Goal: Task Accomplishment & Management: Complete application form

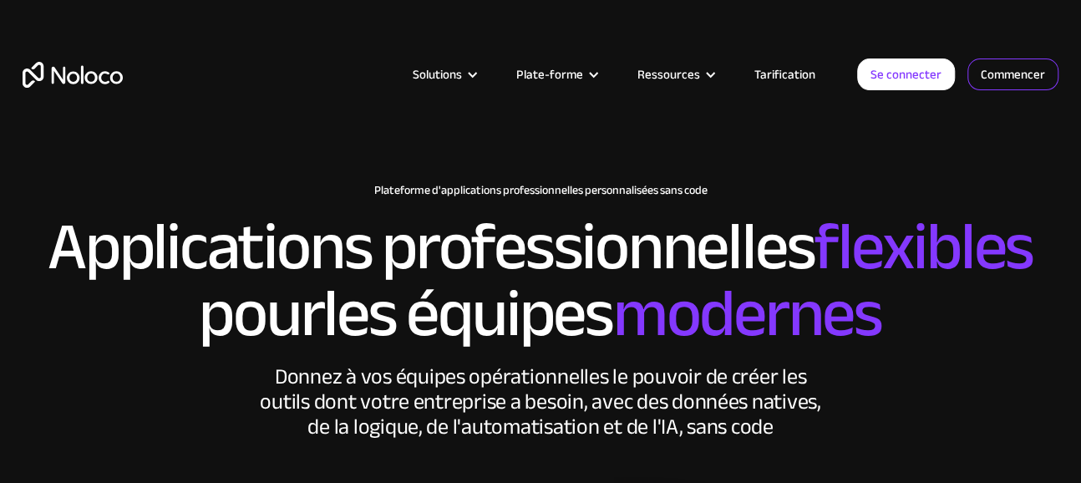
click at [1008, 75] on font "Commencer" at bounding box center [1013, 74] width 64 height 23
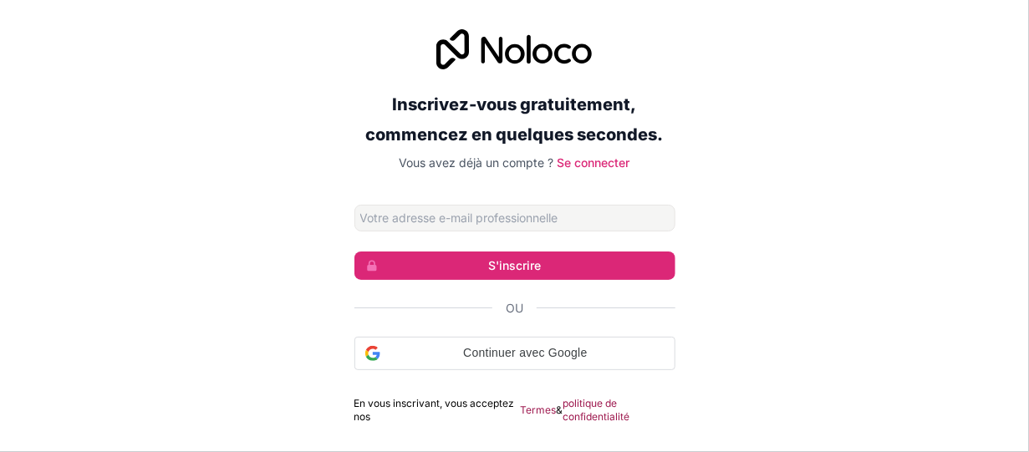
click at [406, 213] on input "Adresse email" at bounding box center [514, 218] width 321 height 27
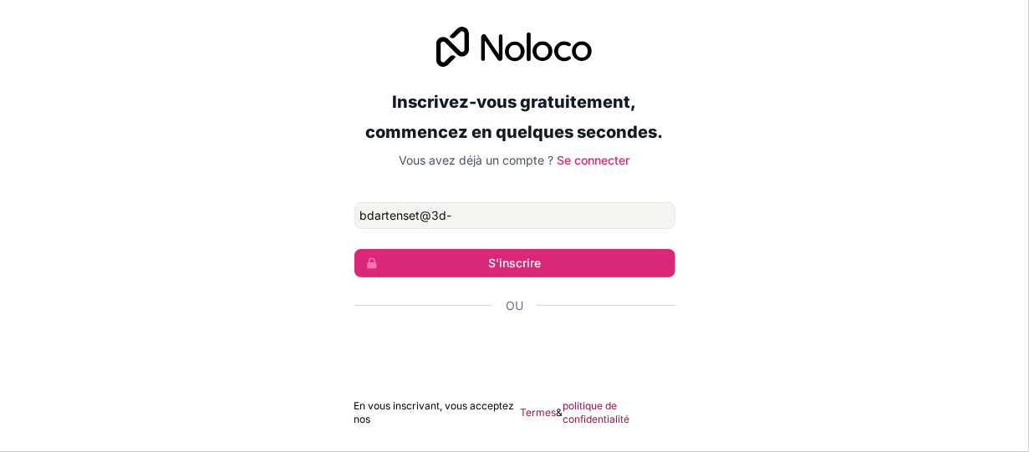
type input "[EMAIL_ADDRESS][DOMAIN_NAME]"
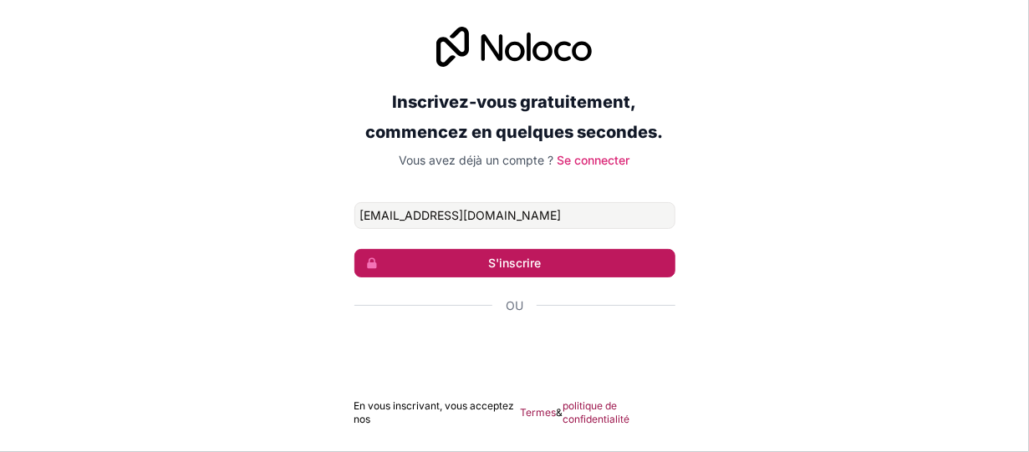
click at [516, 264] on font "S'inscrire" at bounding box center [514, 263] width 53 height 14
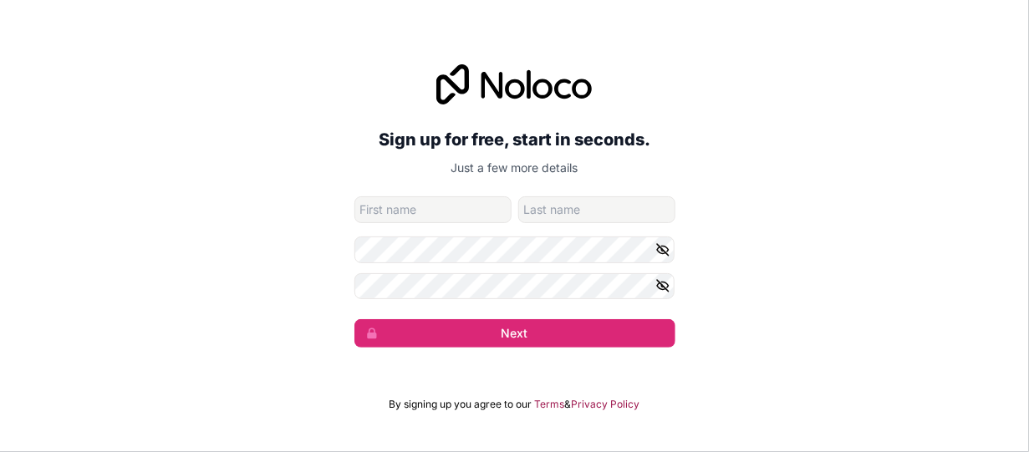
type input "B"
click at [410, 213] on input "given-name" at bounding box center [432, 209] width 157 height 27
type input "[PERSON_NAME]"
type input "DARTENSET"
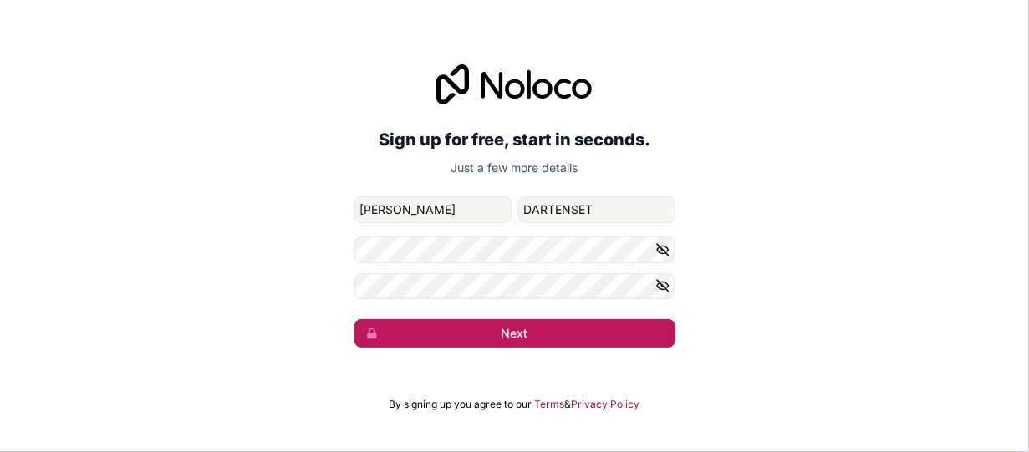
click at [515, 333] on button "Next" at bounding box center [514, 333] width 321 height 28
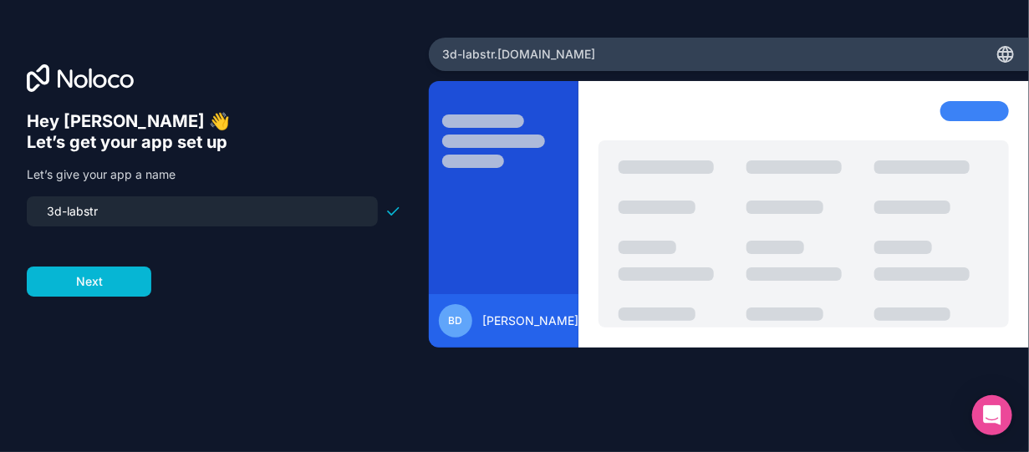
drag, startPoint x: 108, startPoint y: 206, endPoint x: 16, endPoint y: 217, distance: 92.5
click at [16, 217] on div "Hey [PERSON_NAME] 👋 Let’s get your app set up Let’s give your app a name 3d-lab…" at bounding box center [214, 226] width 429 height 377
type input "testlab"
click at [95, 285] on button "Next" at bounding box center [89, 282] width 124 height 30
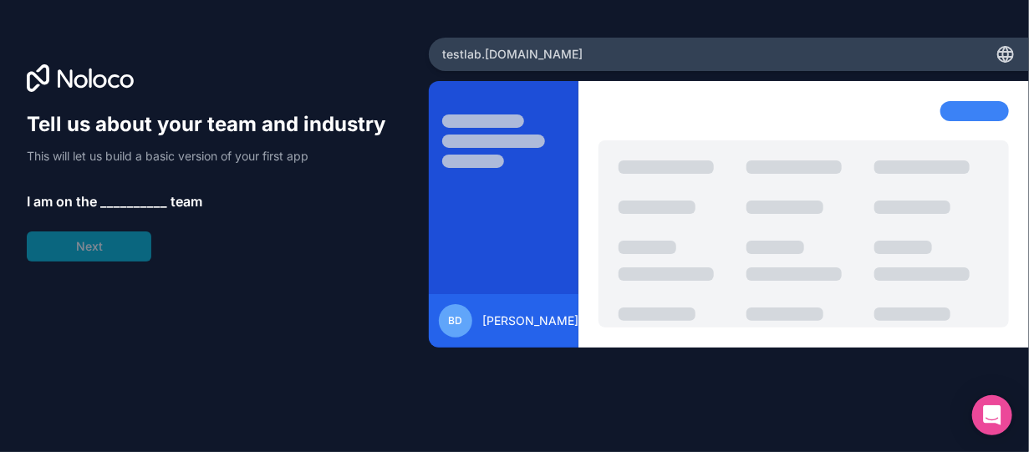
click at [124, 204] on span "__________" at bounding box center [133, 201] width 67 height 20
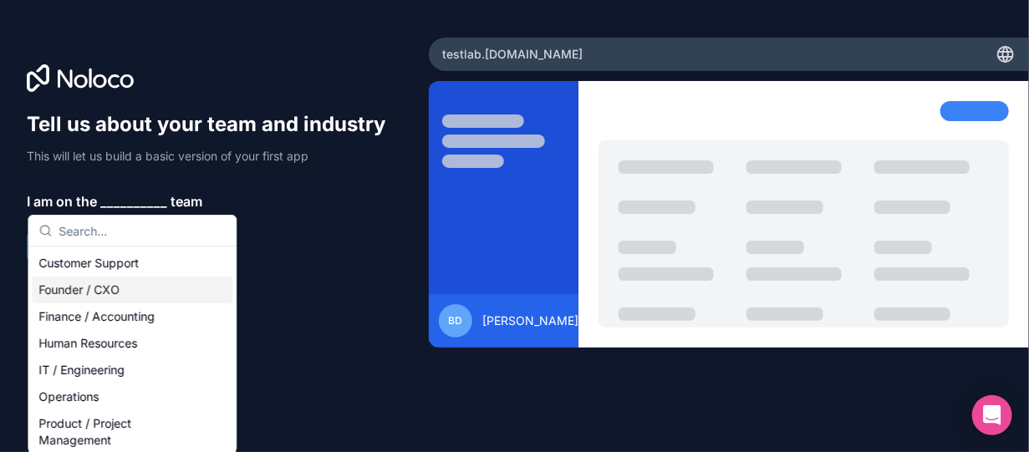
click at [105, 289] on div "Founder / CXO" at bounding box center [132, 290] width 201 height 27
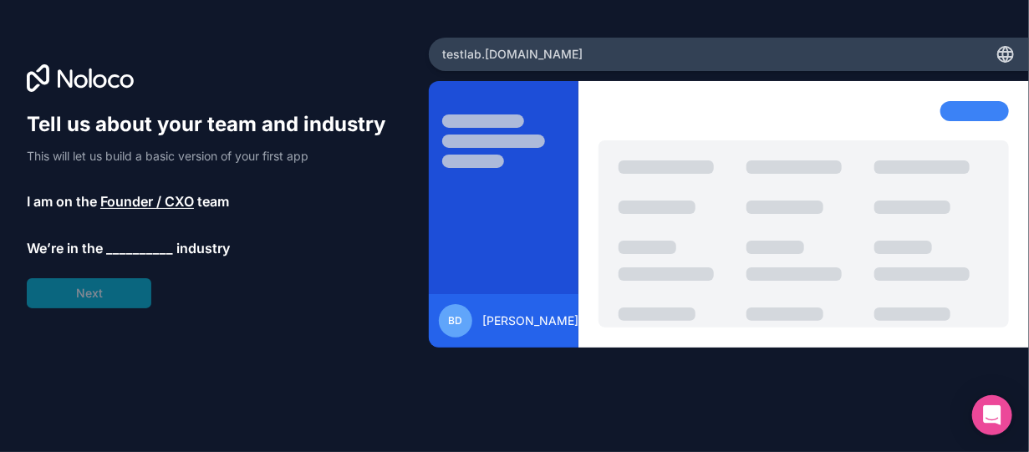
click at [141, 247] on span "__________" at bounding box center [139, 248] width 67 height 20
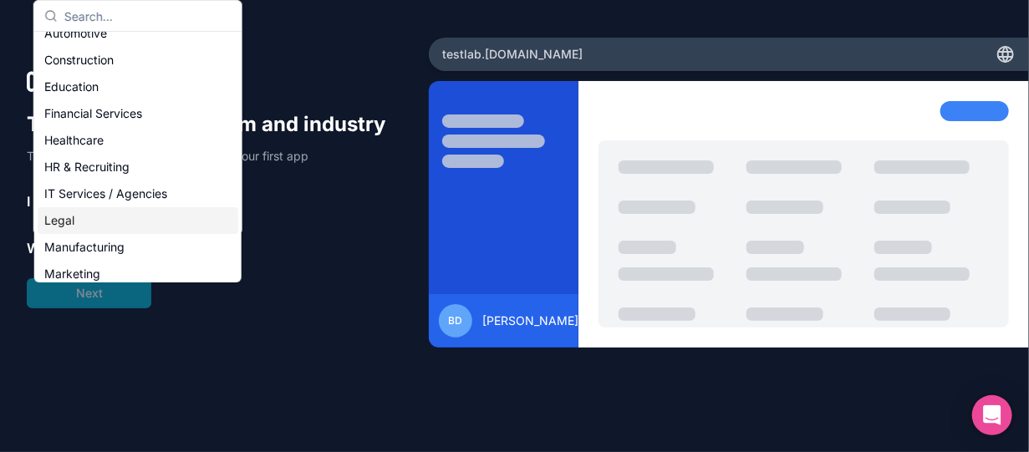
scroll to position [44, 0]
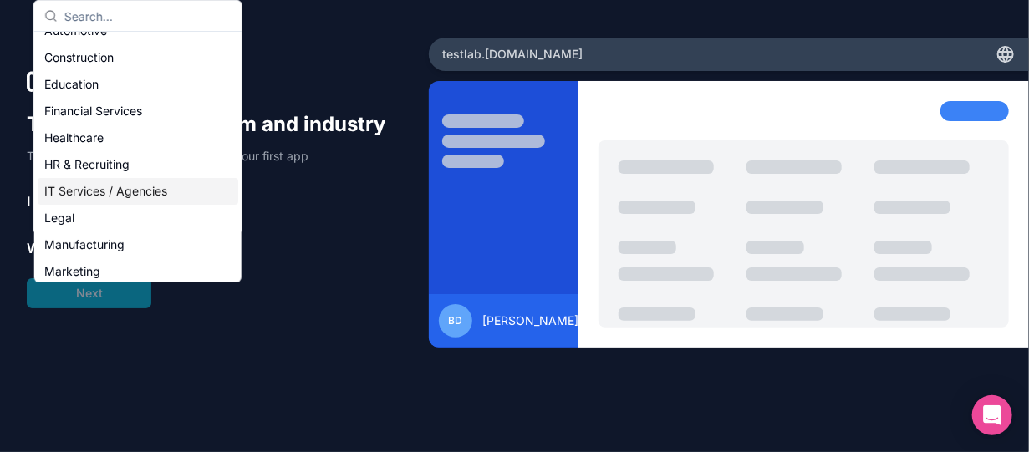
click at [130, 190] on div "IT Services / Agencies" at bounding box center [138, 191] width 201 height 27
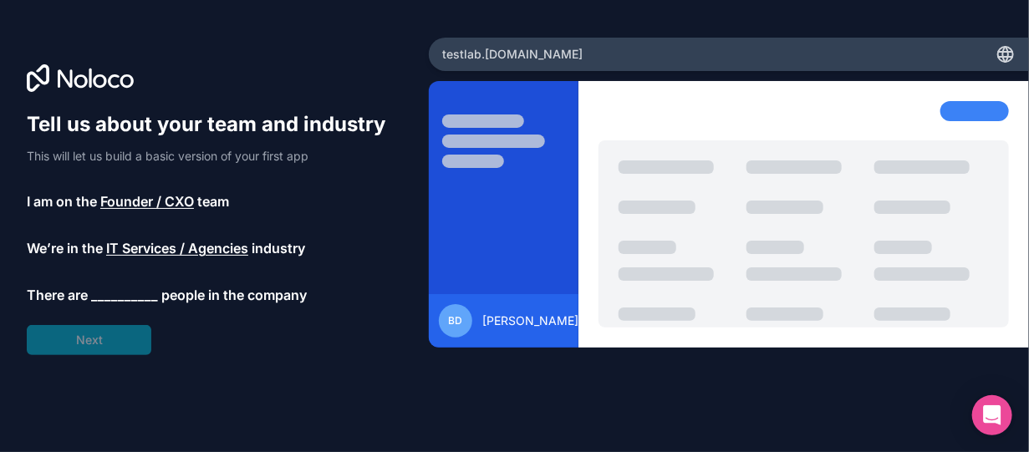
click at [114, 297] on span "__________" at bounding box center [124, 295] width 67 height 20
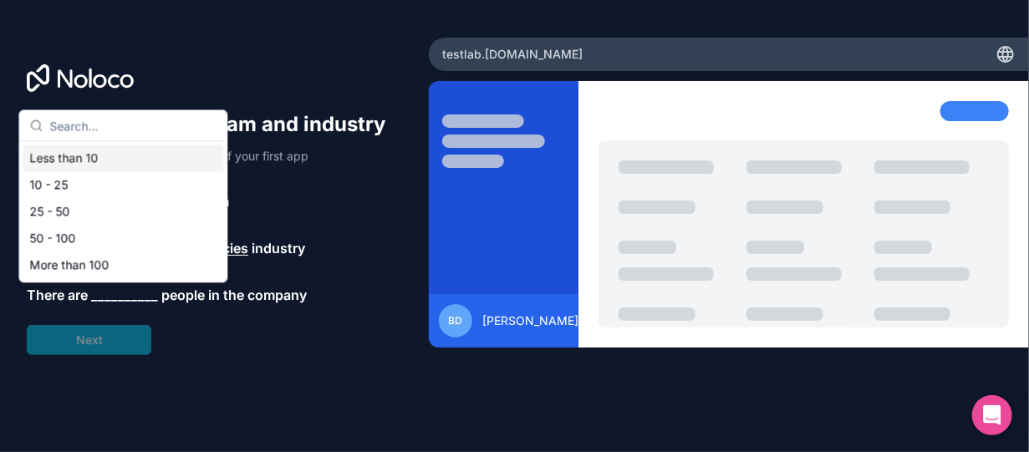
click at [77, 155] on div "Less than 10" at bounding box center [123, 158] width 201 height 27
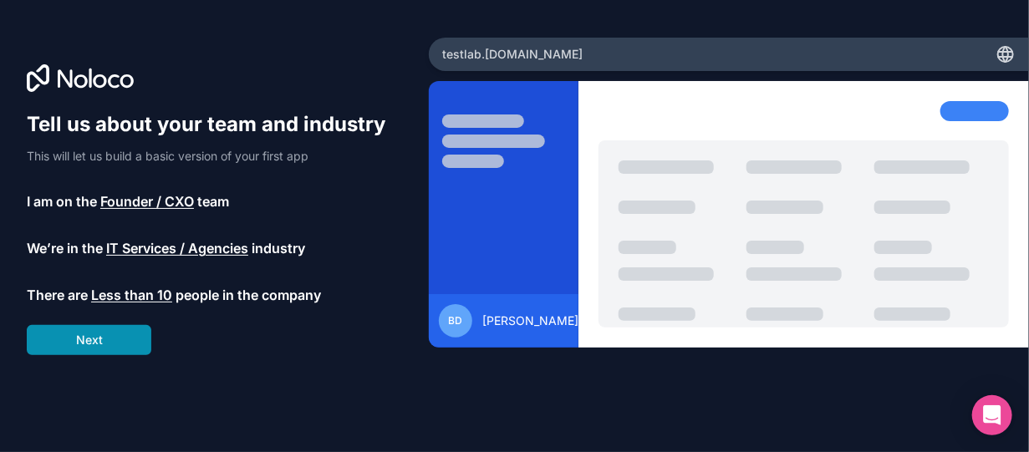
click at [90, 335] on button "Next" at bounding box center [89, 340] width 124 height 30
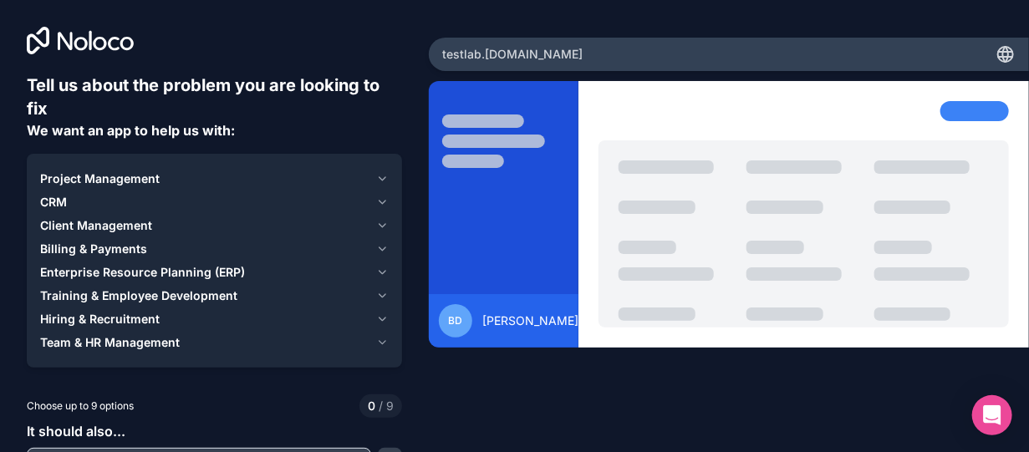
click at [998, 57] on icon at bounding box center [1005, 57] width 14 height 0
click at [995, 53] on icon at bounding box center [1005, 54] width 20 height 20
click at [361, 58] on div "Tell us about the problem you are looking to fix We want an app to help us with…" at bounding box center [214, 188] width 429 height 377
click at [376, 296] on icon "button" at bounding box center [382, 295] width 13 height 13
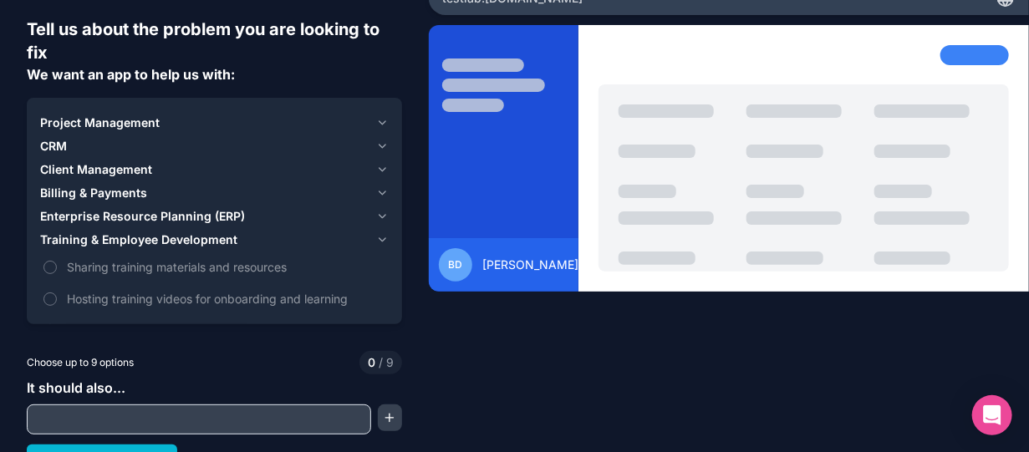
scroll to position [77, 0]
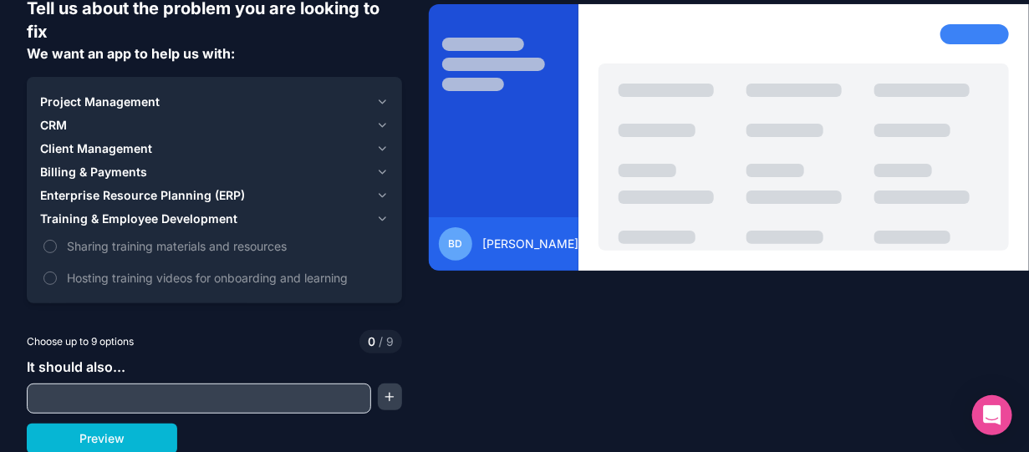
click at [376, 218] on icon "button" at bounding box center [382, 218] width 13 height 13
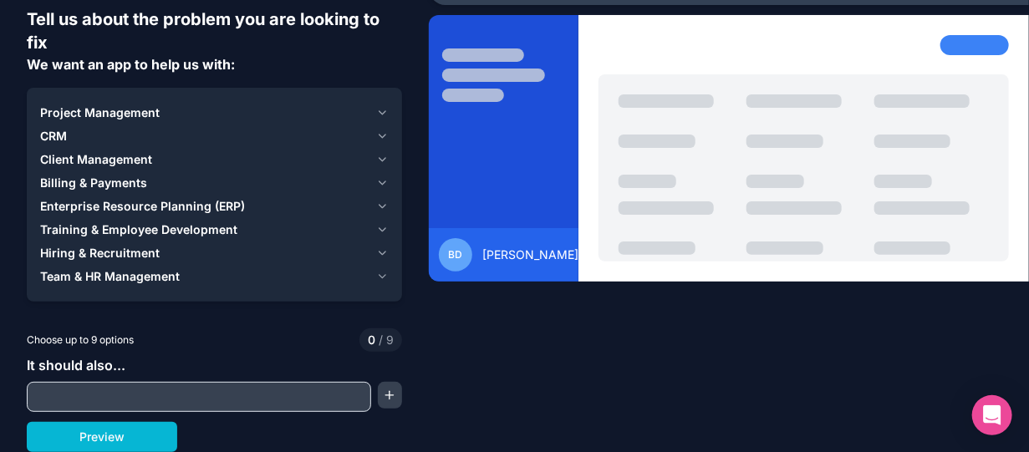
scroll to position [65, 0]
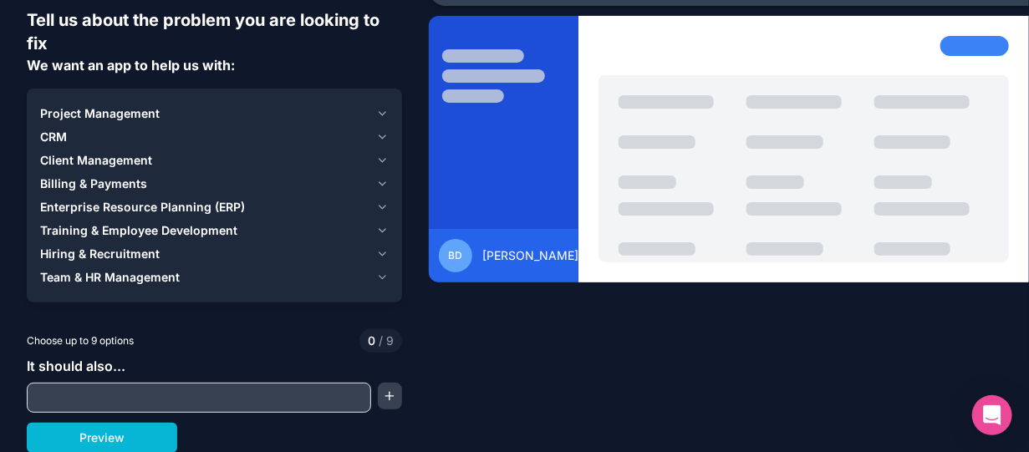
click at [376, 234] on icon "button" at bounding box center [382, 230] width 13 height 13
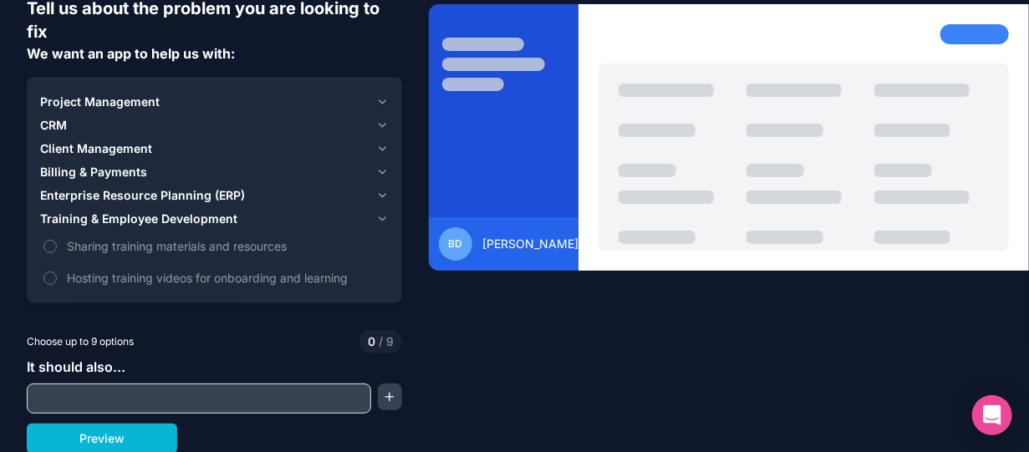
click at [110, 218] on span "Training & Employee Development" at bounding box center [138, 219] width 197 height 17
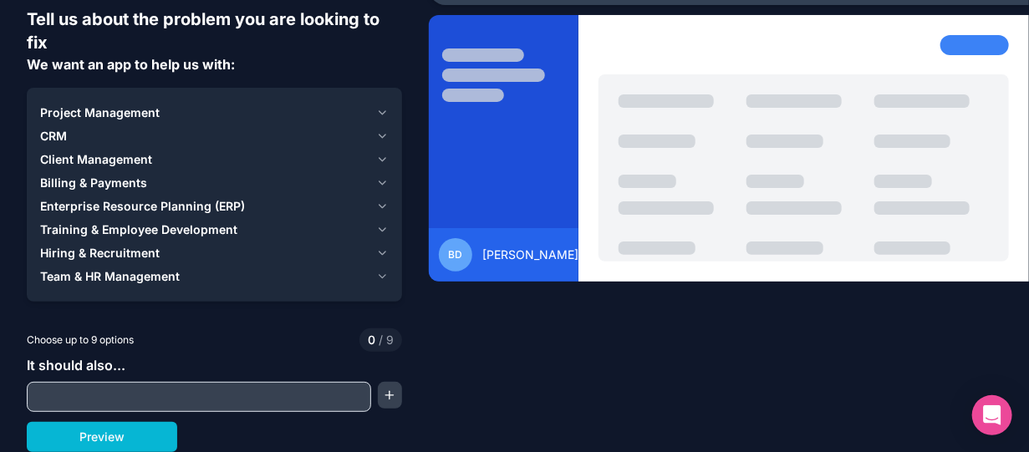
scroll to position [65, 0]
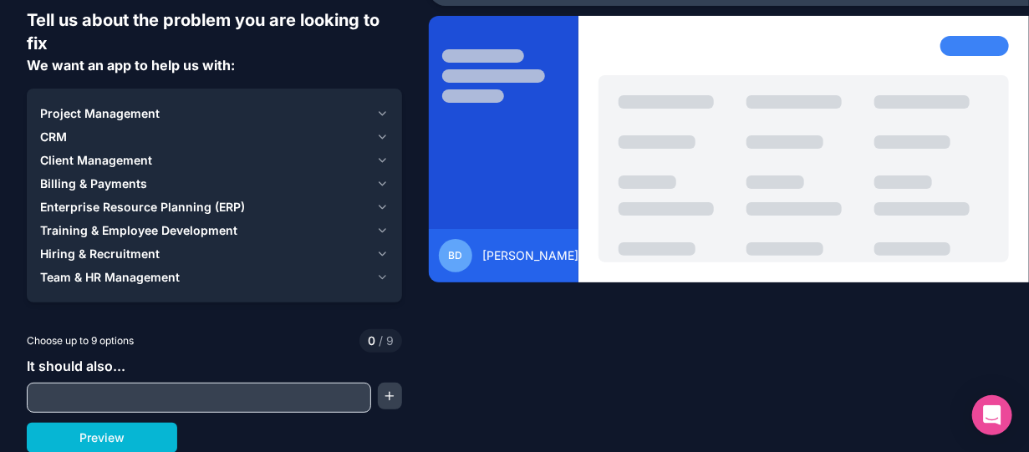
click at [119, 204] on span "Enterprise Resource Planning (ERP)" at bounding box center [142, 207] width 205 height 17
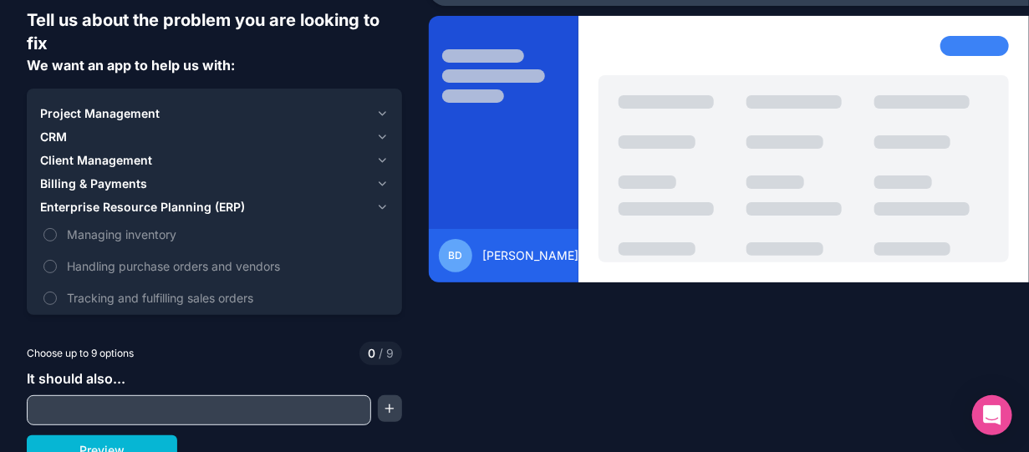
click at [119, 204] on span "Enterprise Resource Planning (ERP)" at bounding box center [142, 207] width 205 height 17
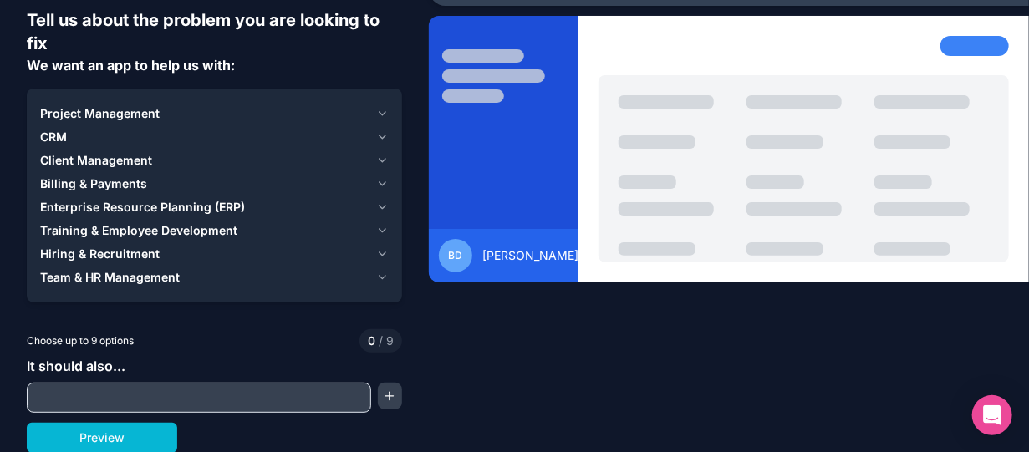
click at [120, 185] on span "Billing & Payments" at bounding box center [93, 183] width 107 height 17
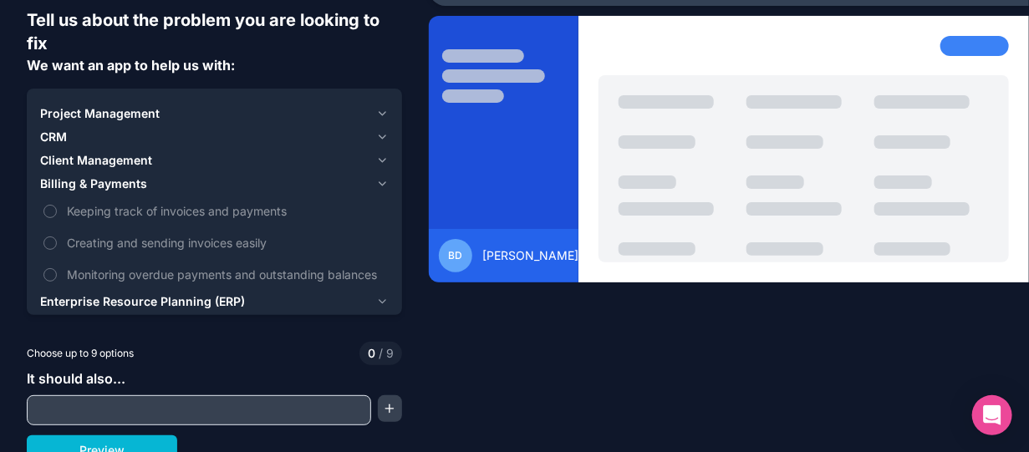
click at [120, 185] on span "Billing & Payments" at bounding box center [93, 183] width 107 height 17
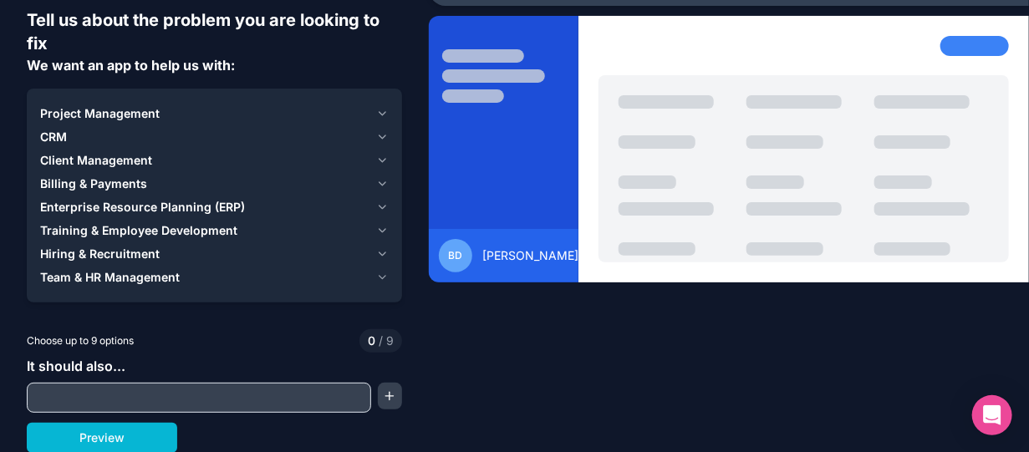
click at [111, 162] on span "Client Management" at bounding box center [96, 160] width 112 height 17
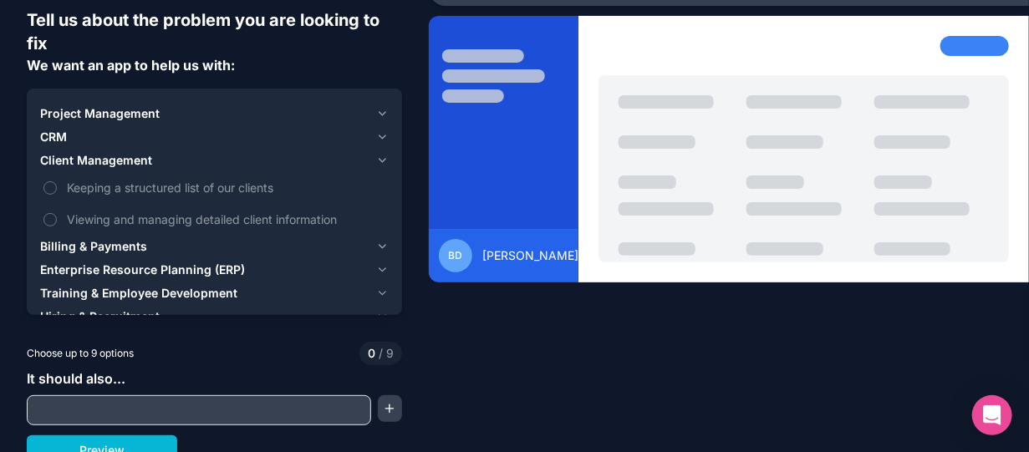
click at [111, 162] on span "Client Management" at bounding box center [96, 160] width 112 height 17
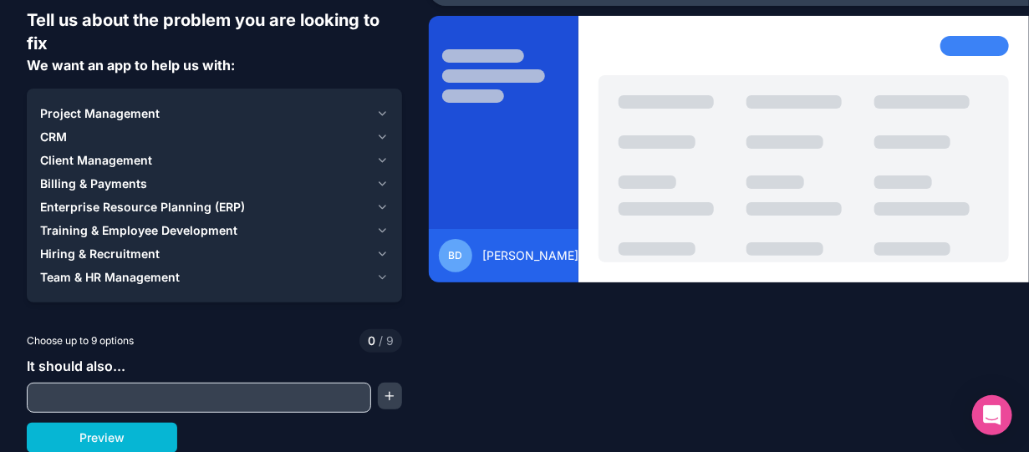
click at [116, 113] on span "Project Management" at bounding box center [99, 113] width 119 height 17
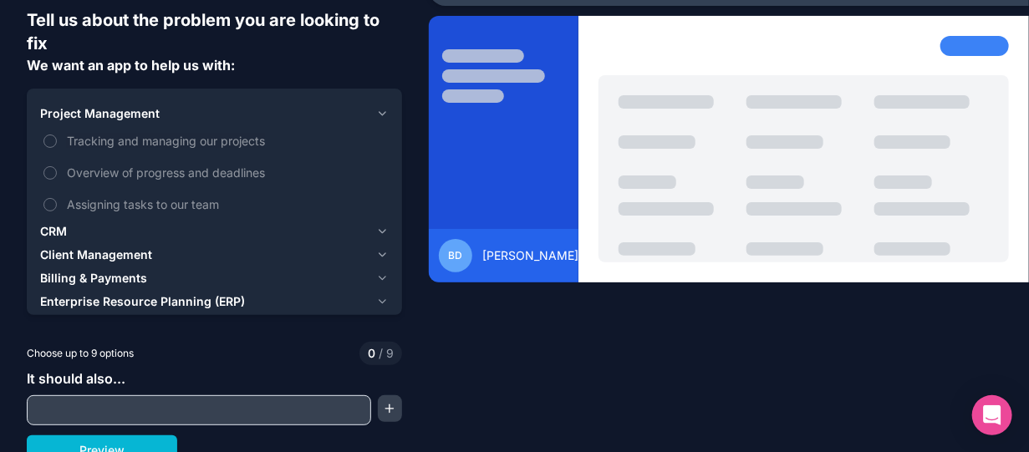
click at [115, 114] on span "Project Management" at bounding box center [99, 113] width 119 height 17
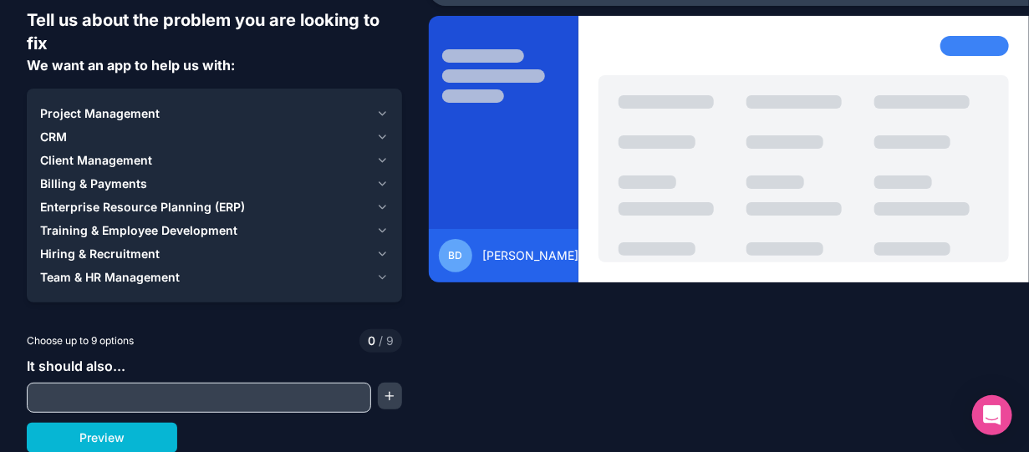
click at [53, 140] on span "CRM" at bounding box center [53, 137] width 27 height 17
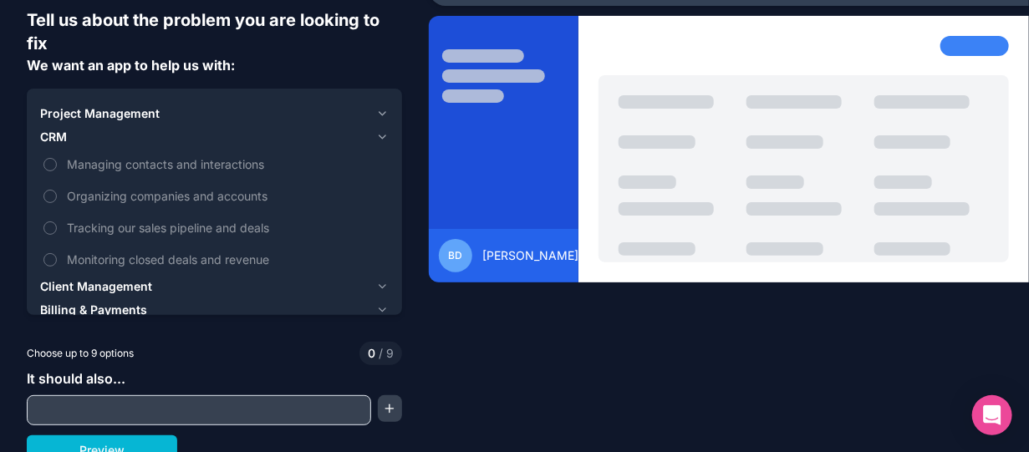
click at [53, 140] on span "CRM" at bounding box center [53, 137] width 27 height 17
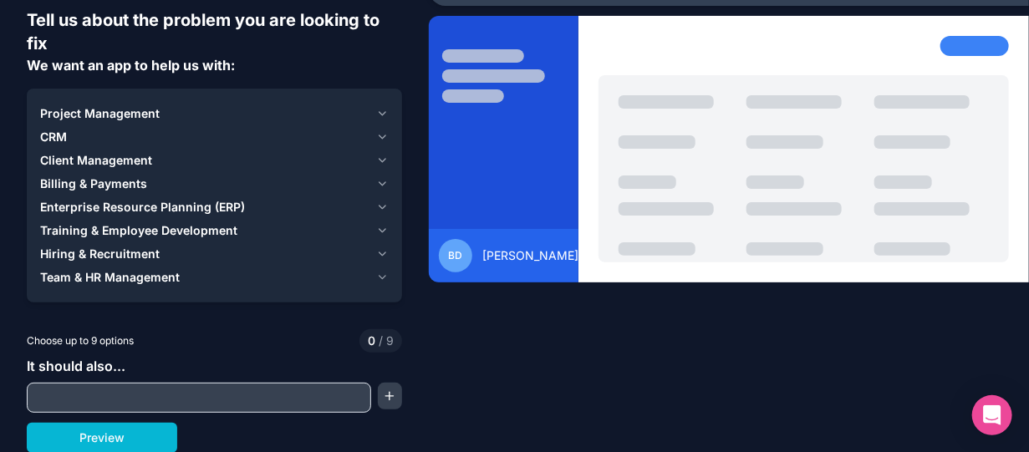
click at [53, 140] on span "CRM" at bounding box center [53, 137] width 27 height 17
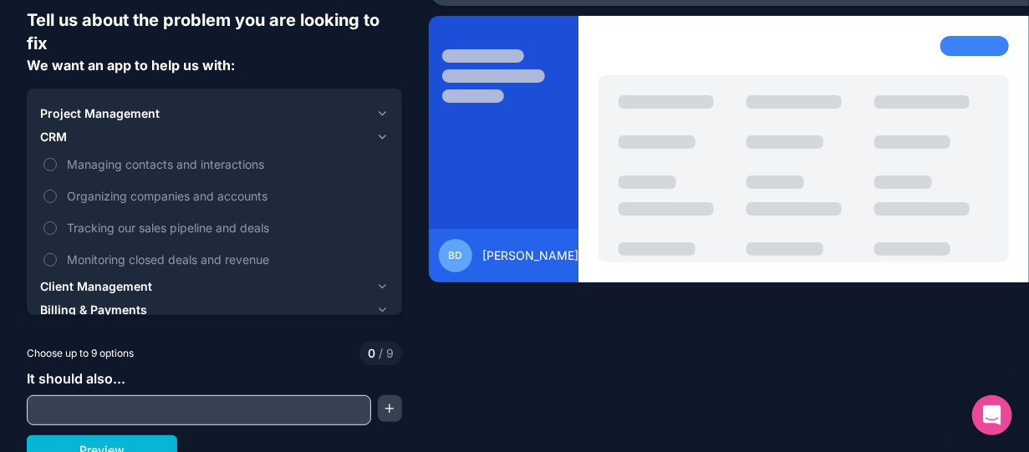
click at [53, 140] on span "CRM" at bounding box center [53, 137] width 27 height 17
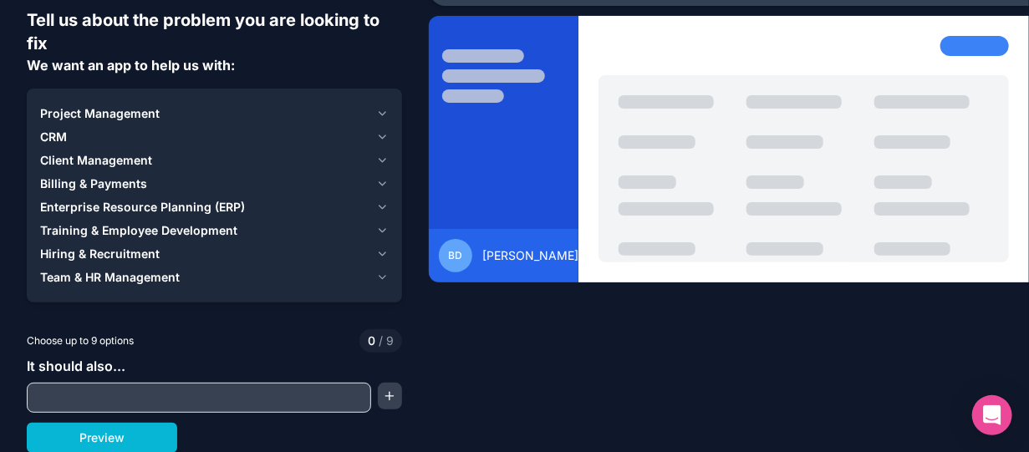
click at [86, 389] on input "text" at bounding box center [199, 397] width 336 height 23
click at [79, 110] on span "Project Management" at bounding box center [99, 113] width 119 height 17
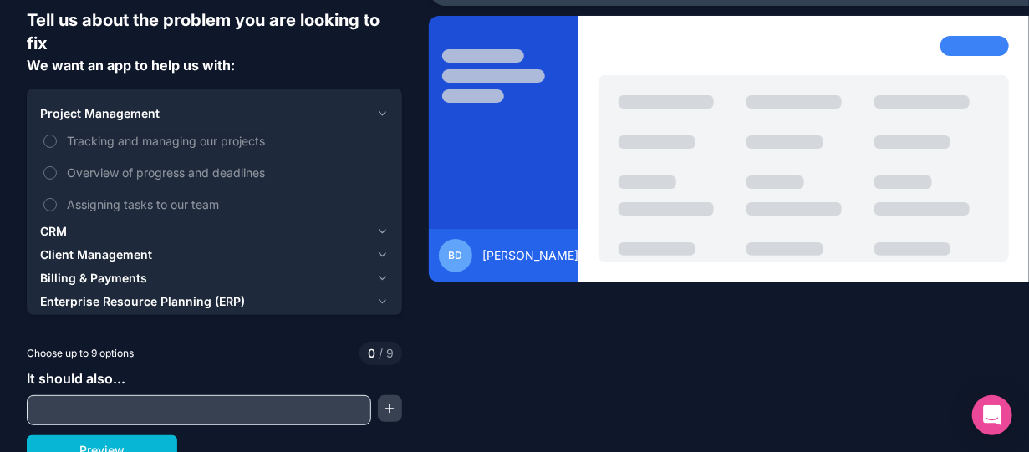
click at [79, 110] on span "Project Management" at bounding box center [99, 113] width 119 height 17
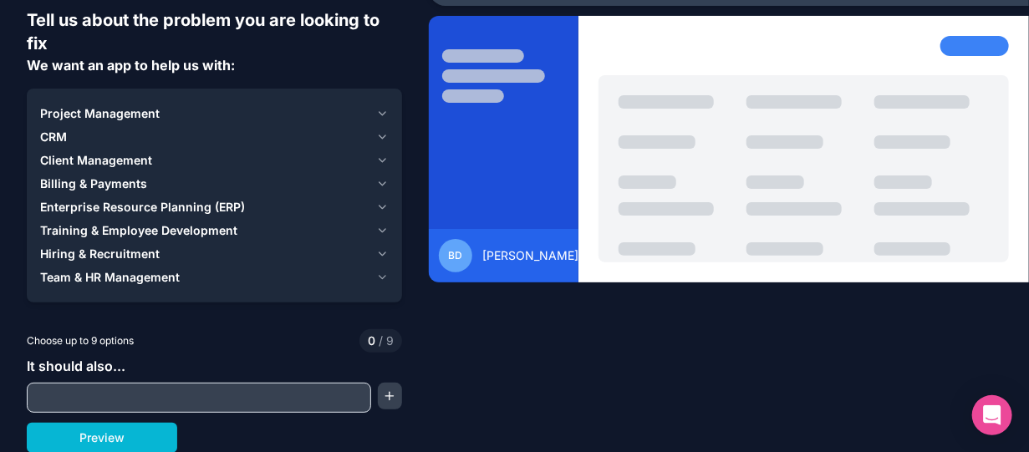
click at [115, 162] on span "Client Management" at bounding box center [96, 160] width 112 height 17
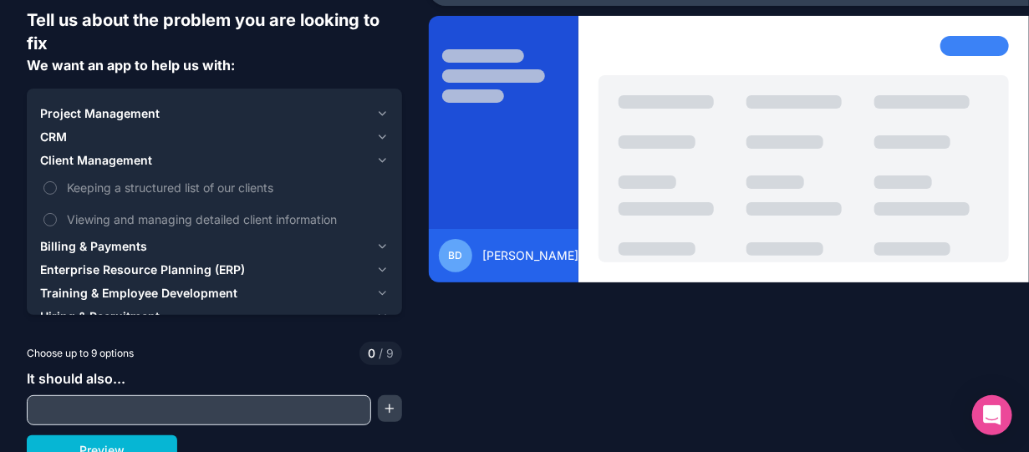
click at [119, 162] on span "Client Management" at bounding box center [96, 160] width 112 height 17
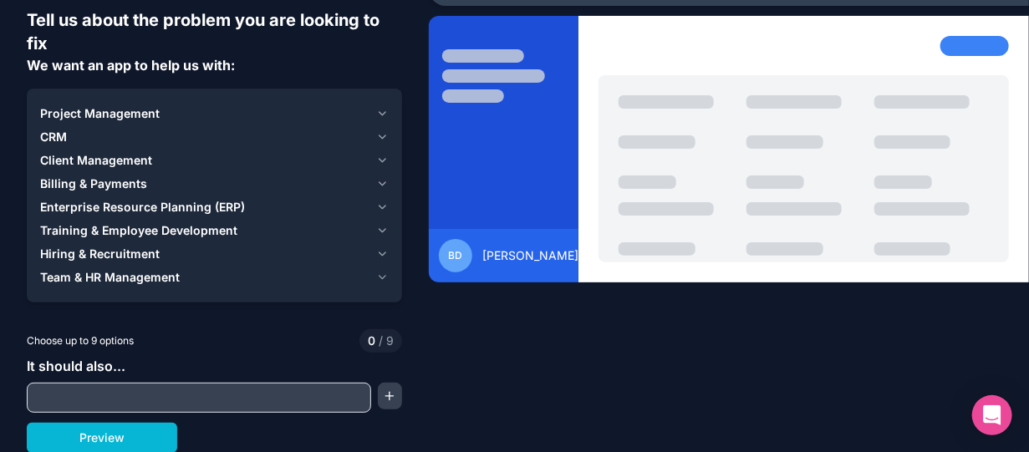
click at [115, 206] on span "Enterprise Resource Planning (ERP)" at bounding box center [142, 207] width 205 height 17
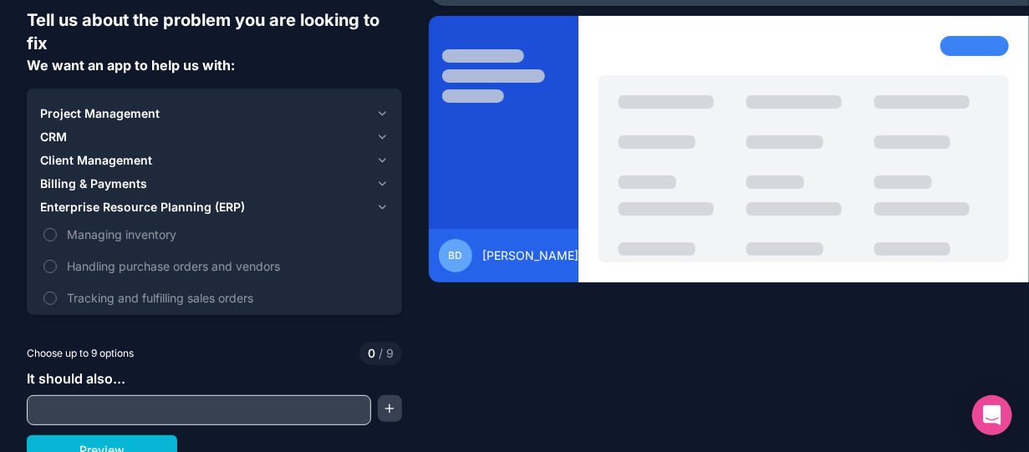
click at [115, 205] on span "Enterprise Resource Planning (ERP)" at bounding box center [142, 207] width 205 height 17
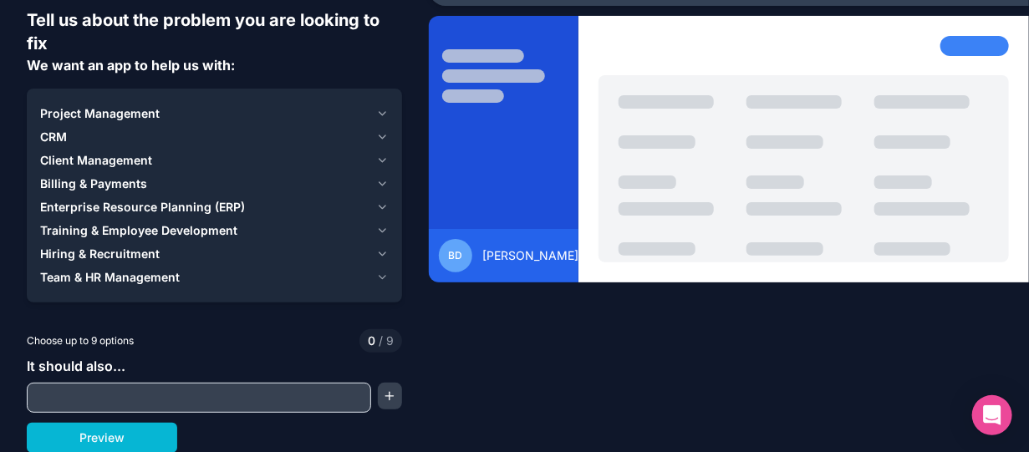
click at [107, 230] on span "Training & Employee Development" at bounding box center [138, 230] width 197 height 17
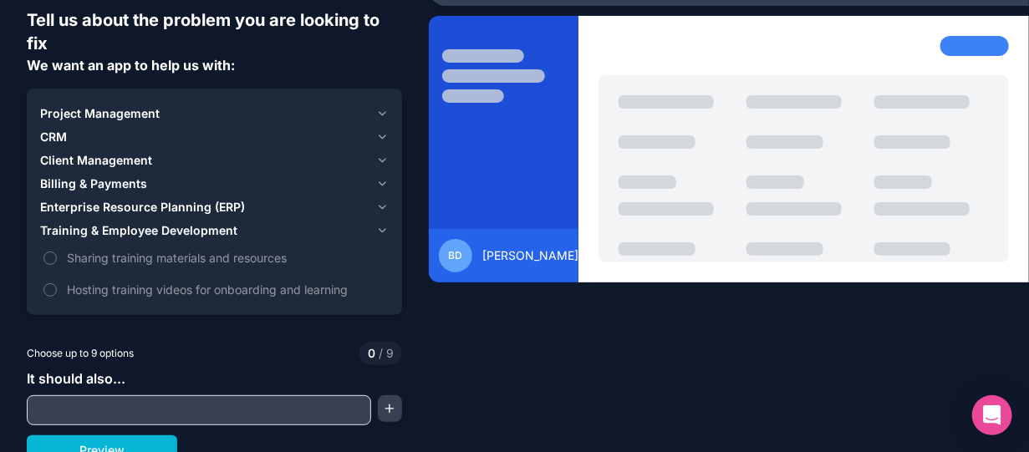
click at [107, 230] on span "Training & Employee Development" at bounding box center [138, 230] width 197 height 17
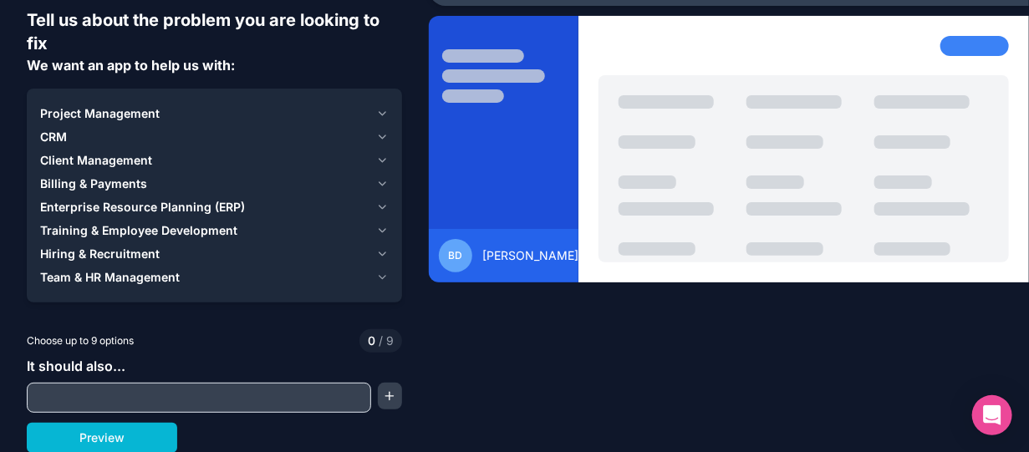
click at [117, 255] on span "Hiring & Recruitment" at bounding box center [99, 254] width 119 height 17
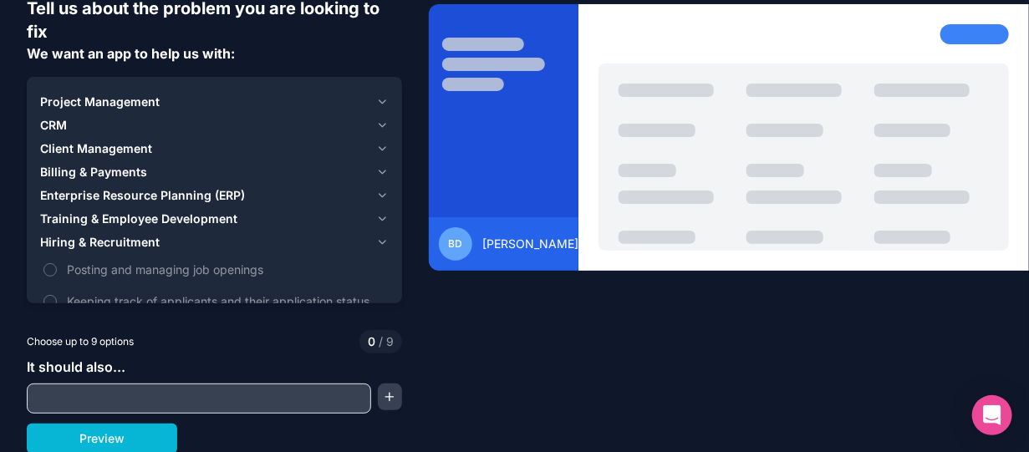
click at [118, 243] on span "Hiring & Recruitment" at bounding box center [99, 242] width 119 height 17
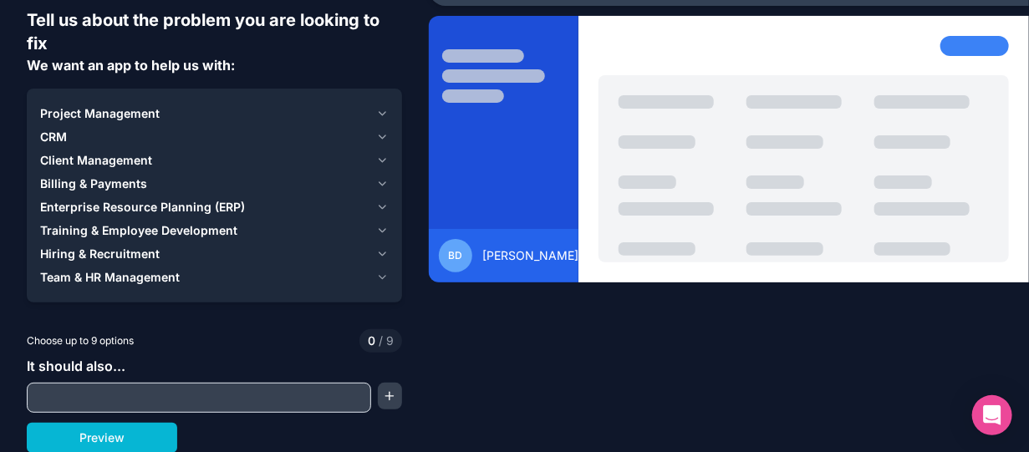
click at [116, 279] on span "Team & HR Management" at bounding box center [110, 277] width 140 height 17
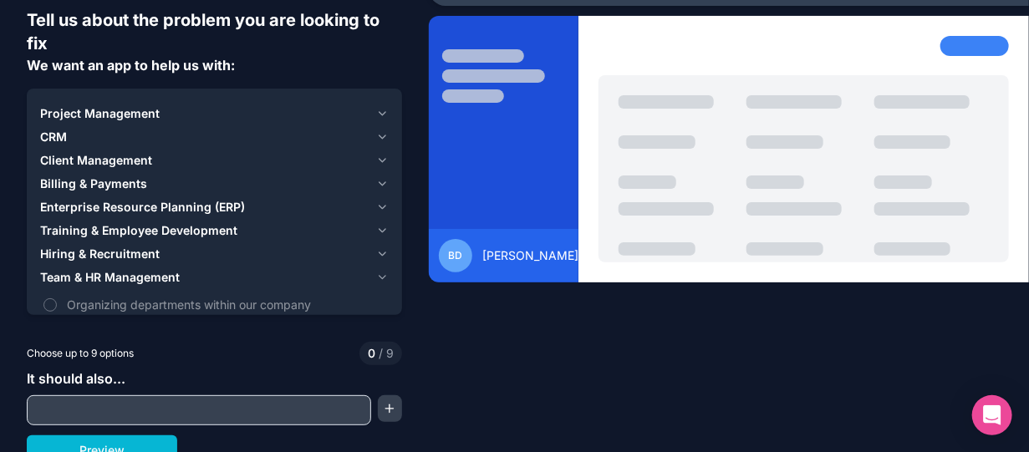
click at [116, 279] on span "Team & HR Management" at bounding box center [110, 277] width 140 height 17
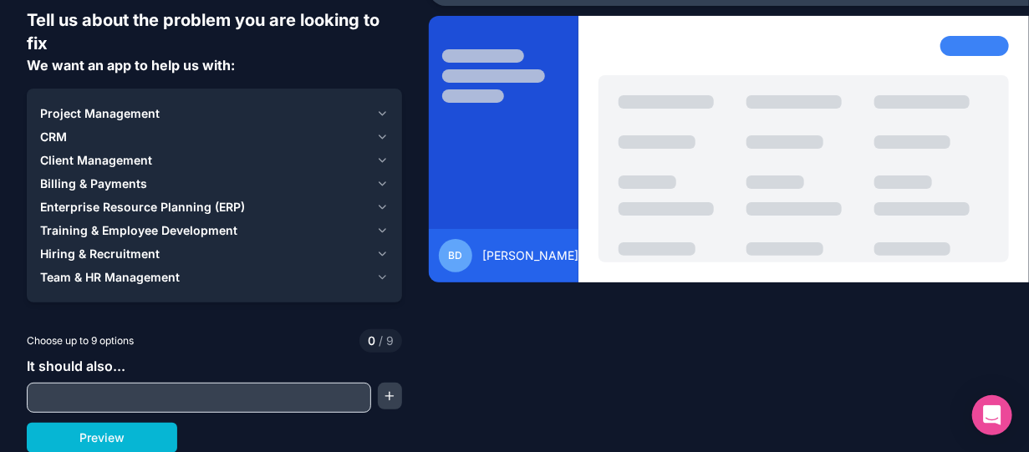
scroll to position [0, 0]
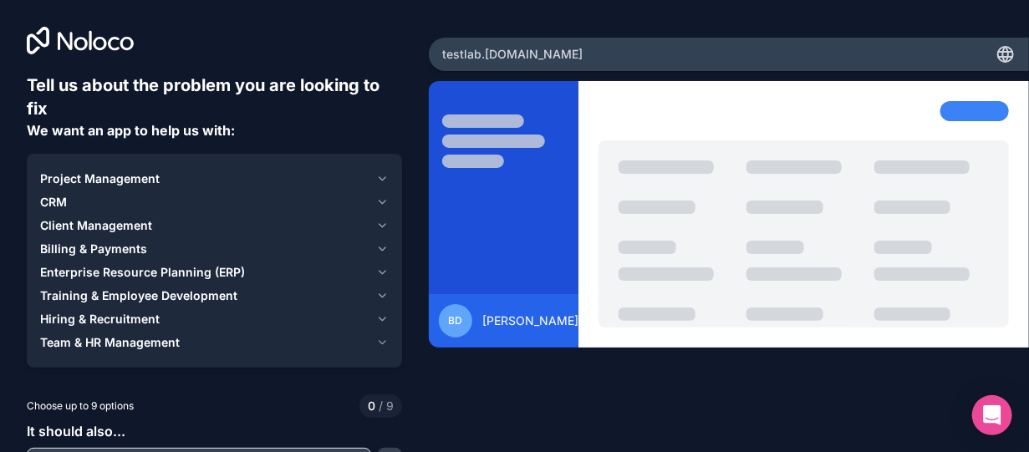
click at [204, 135] on span "We want an app to help us with:" at bounding box center [131, 130] width 208 height 17
click at [111, 175] on span "Project Management" at bounding box center [99, 178] width 119 height 17
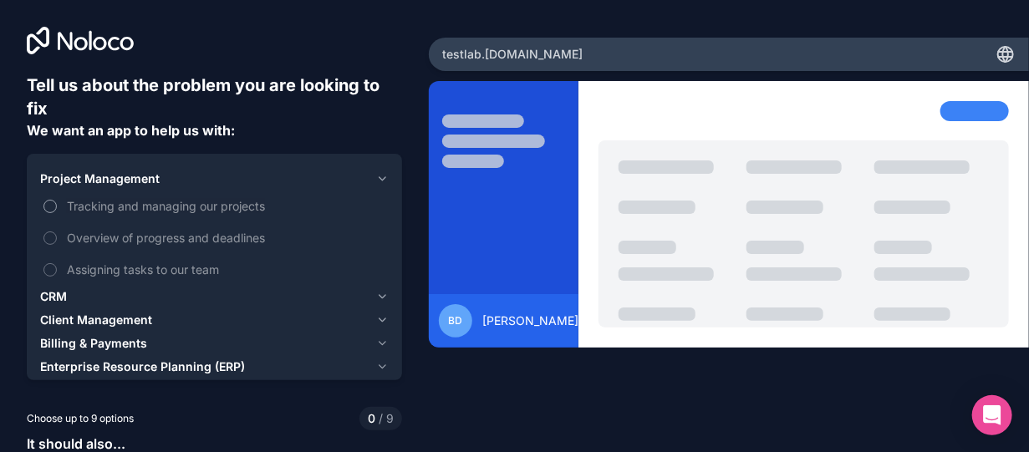
click at [56, 208] on label "Tracking and managing our projects" at bounding box center [214, 205] width 348 height 31
click at [56, 208] on button "Tracking and managing our projects" at bounding box center [49, 206] width 13 height 13
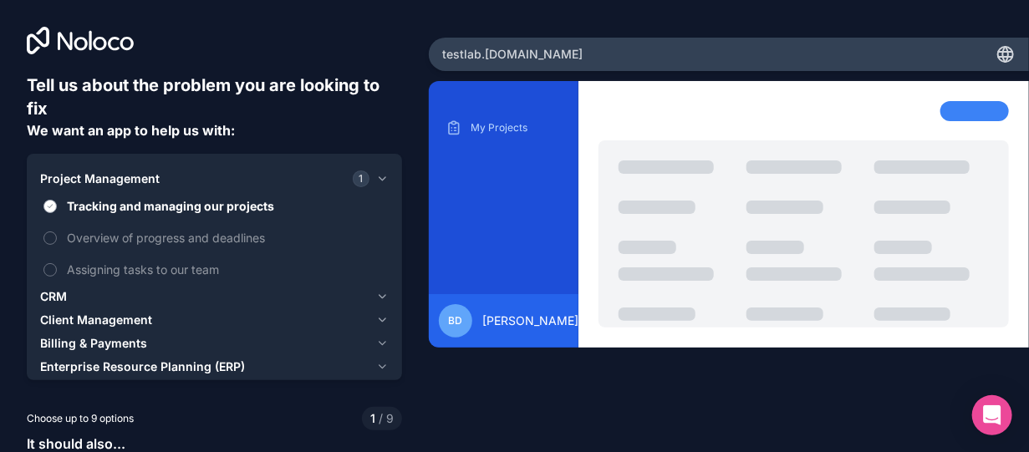
click at [53, 209] on button "Tracking and managing our projects" at bounding box center [49, 206] width 13 height 13
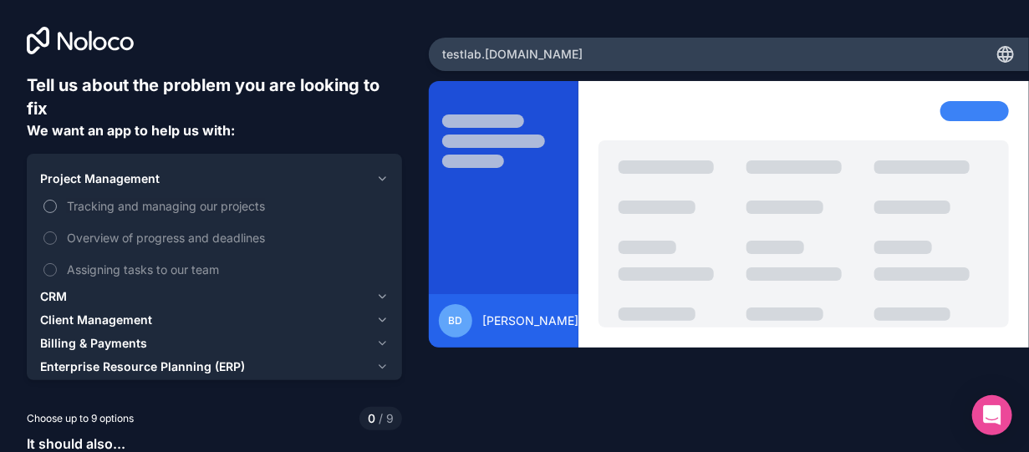
click at [53, 209] on button "Tracking and managing our projects" at bounding box center [49, 206] width 13 height 13
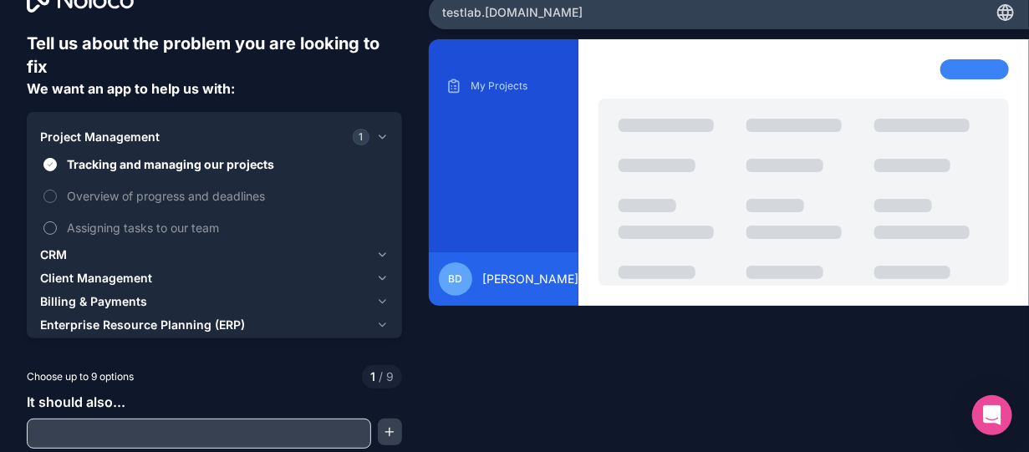
scroll to position [77, 0]
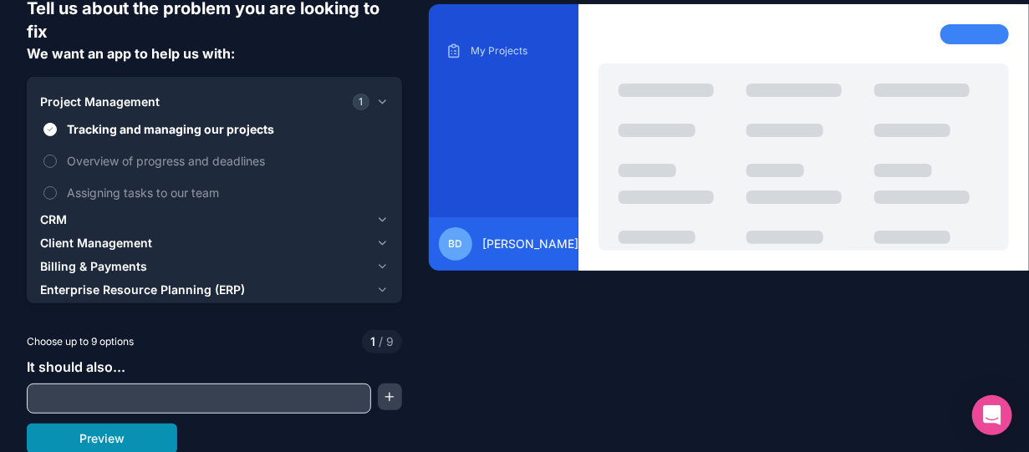
click at [106, 439] on button "Preview" at bounding box center [102, 439] width 150 height 30
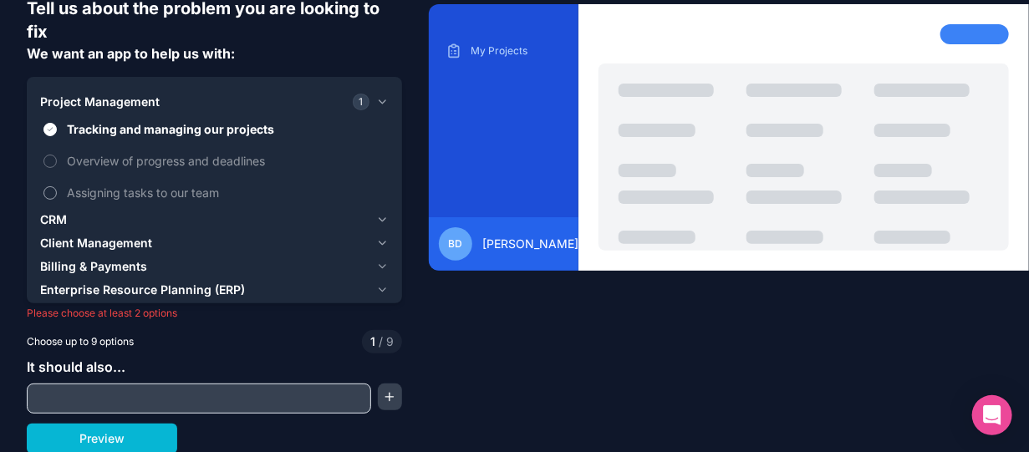
click at [48, 187] on button "Assigning tasks to our team" at bounding box center [49, 192] width 13 height 13
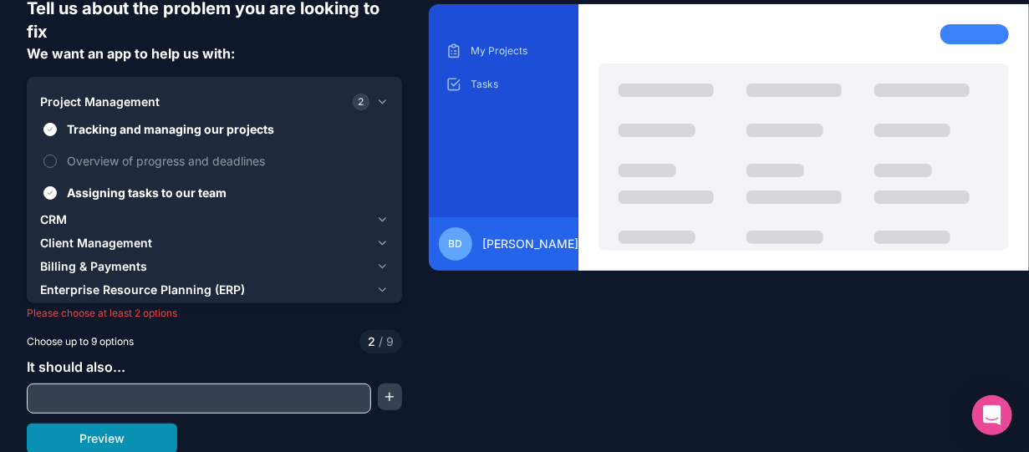
click at [86, 437] on button "Preview" at bounding box center [102, 439] width 150 height 30
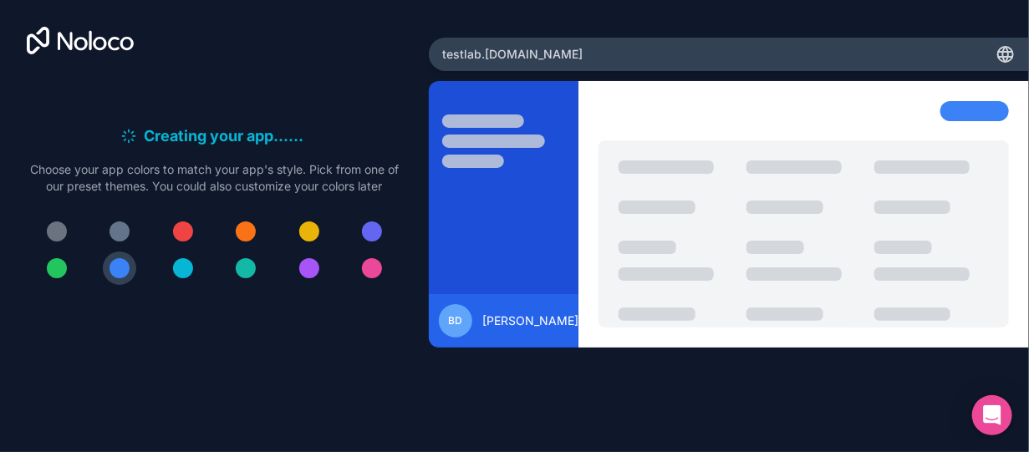
scroll to position [0, 0]
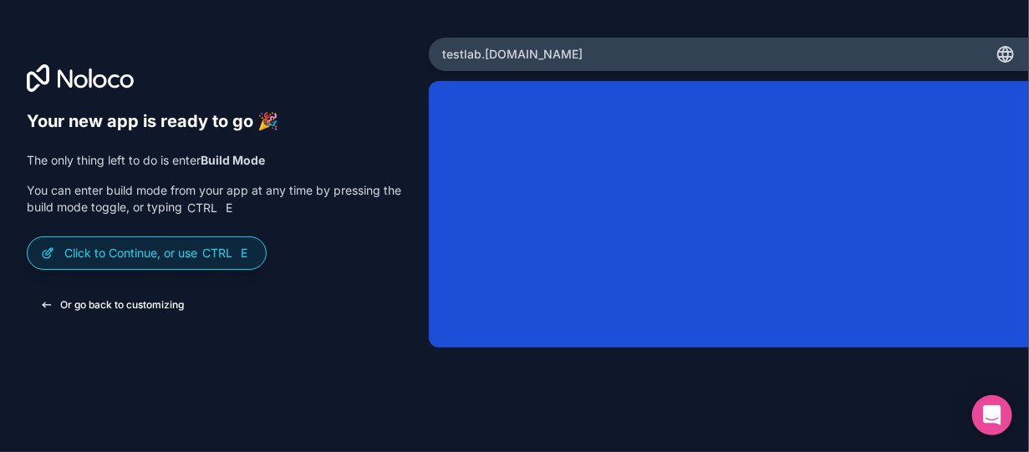
click at [146, 304] on button "Or go back to customizing" at bounding box center [112, 305] width 170 height 30
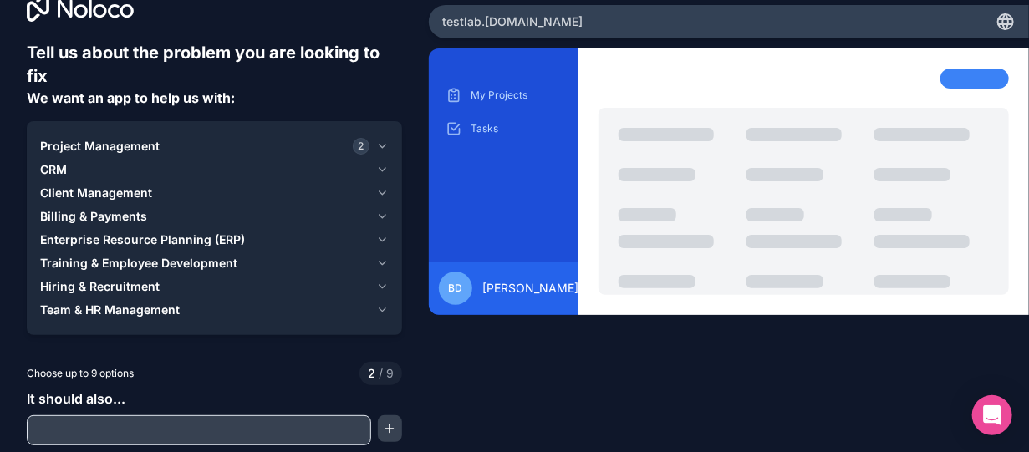
scroll to position [65, 0]
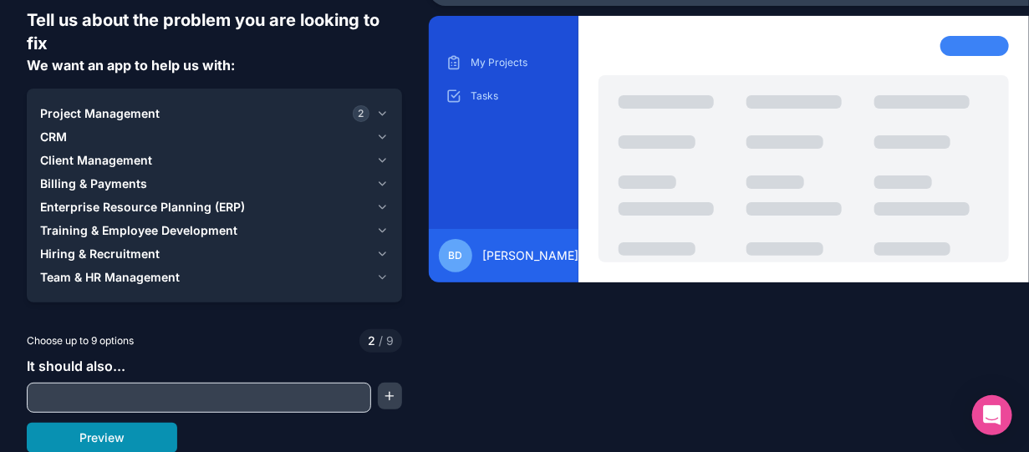
click at [103, 444] on button "Preview" at bounding box center [102, 438] width 150 height 30
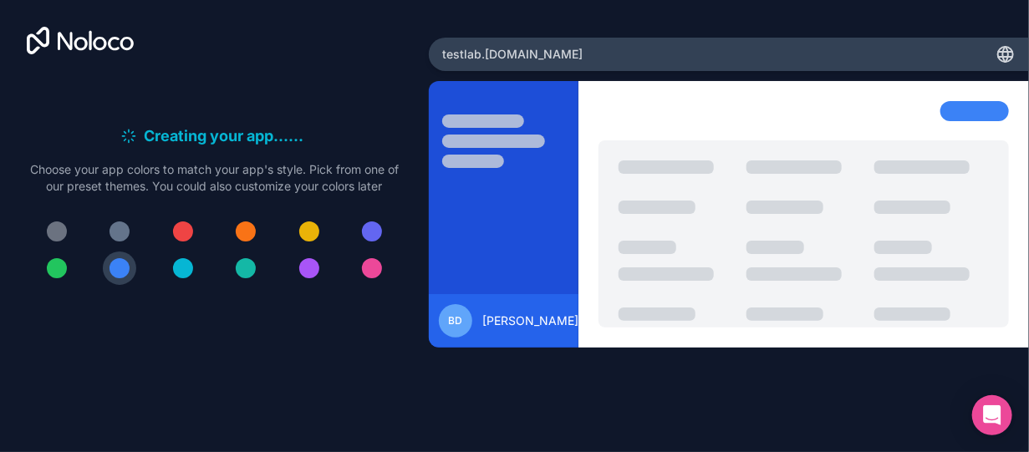
scroll to position [0, 0]
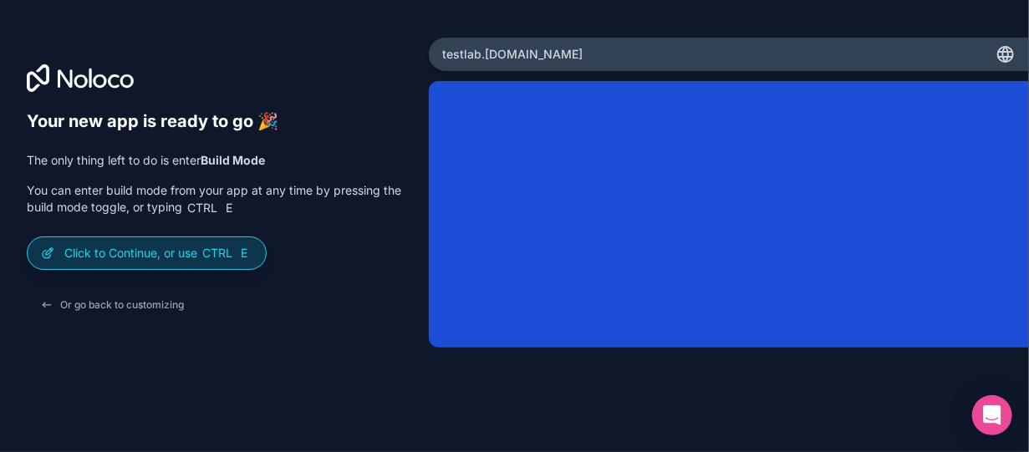
click at [246, 253] on span "E" at bounding box center [243, 252] width 13 height 13
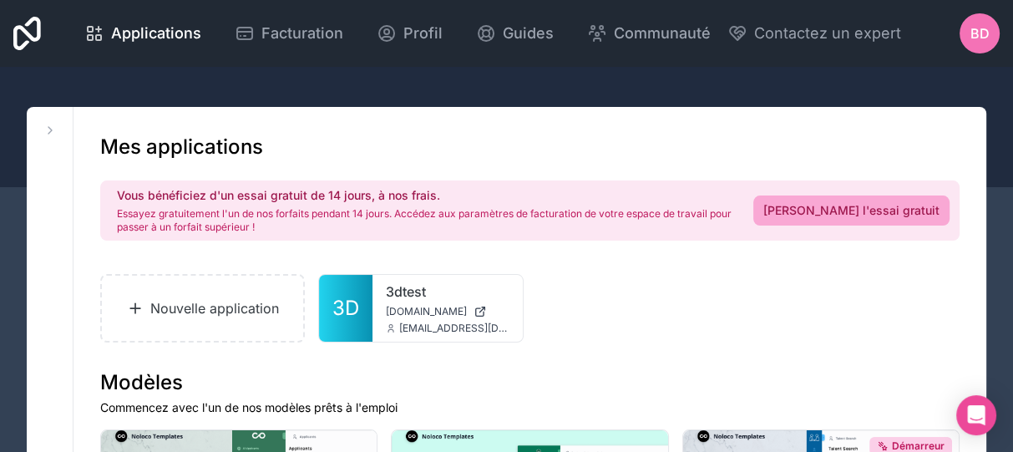
click at [975, 37] on font "BD" at bounding box center [980, 33] width 19 height 17
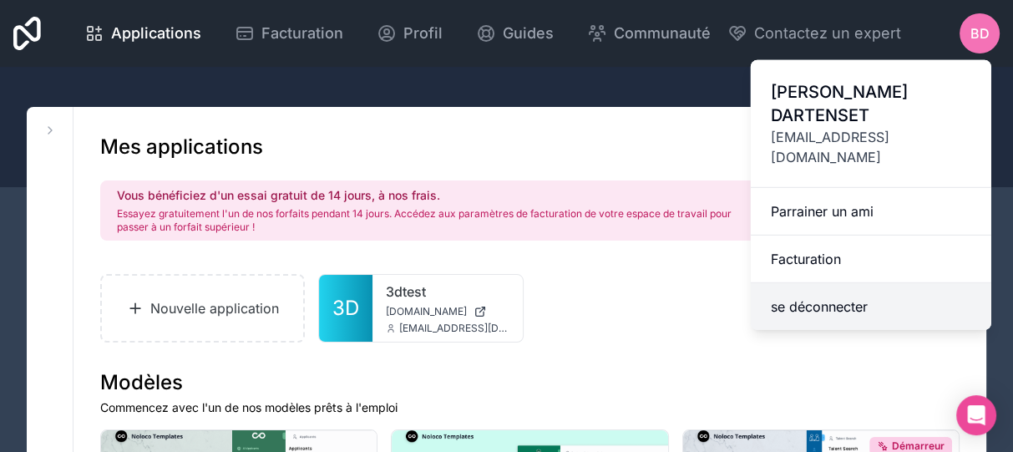
click at [821, 298] on font "se déconnecter" at bounding box center [819, 306] width 97 height 17
